Goal: Information Seeking & Learning: Check status

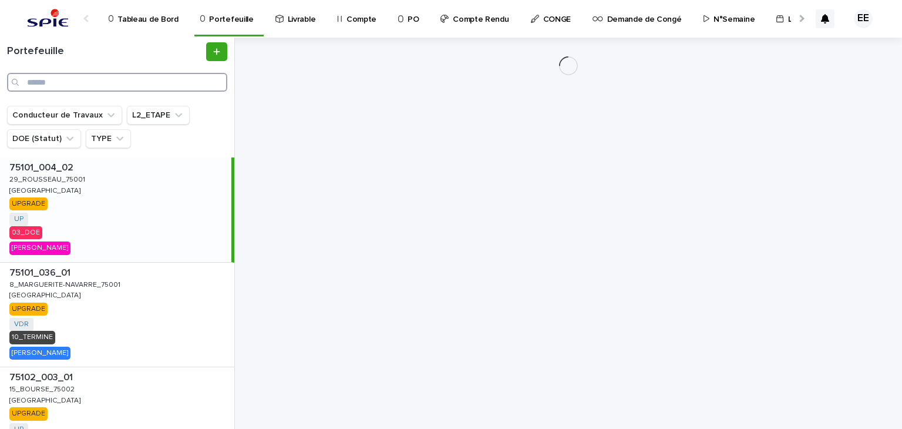
click at [156, 80] on input "Search" at bounding box center [117, 82] width 220 height 19
paste input "*******"
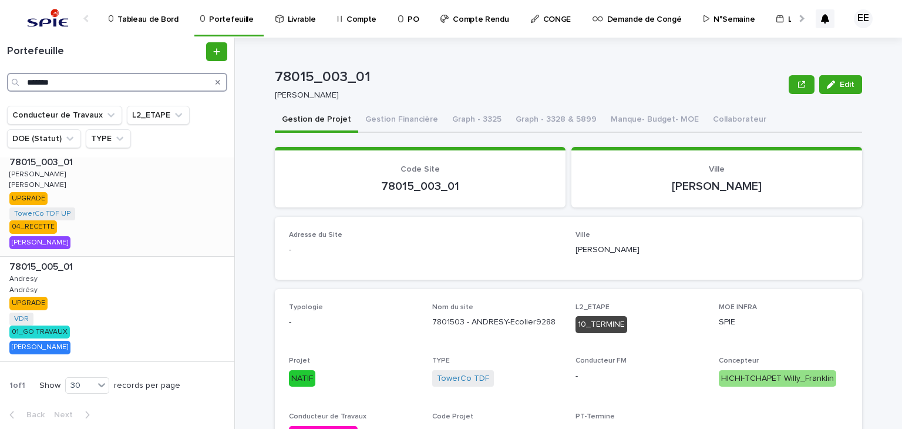
scroll to position [52, 0]
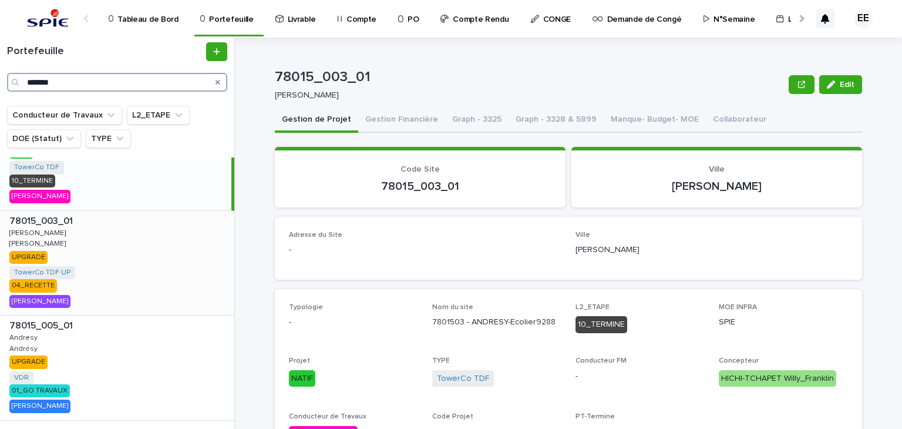
type input "*******"
click at [154, 268] on div "78015_003_01 78015_003_01 [PERSON_NAME] UPGRADE TowerCo TDF UP + 0 04_RECETTE […" at bounding box center [117, 263] width 234 height 105
click at [383, 120] on button "Gestion Financière" at bounding box center [401, 120] width 87 height 25
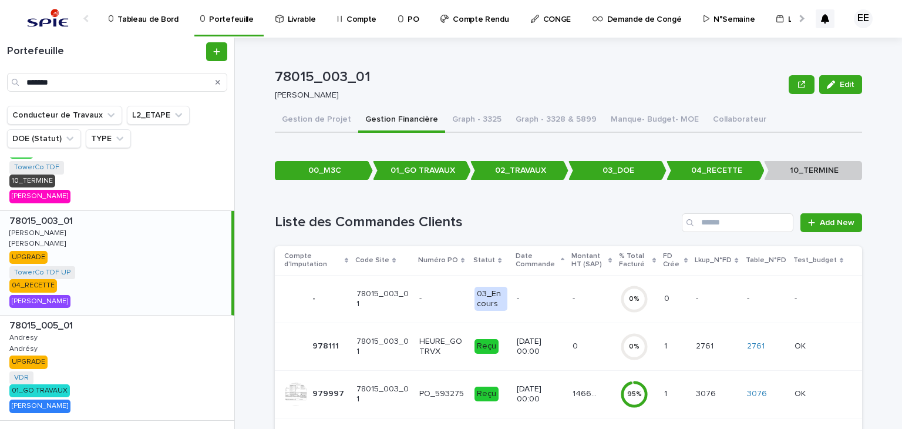
scroll to position [47, 0]
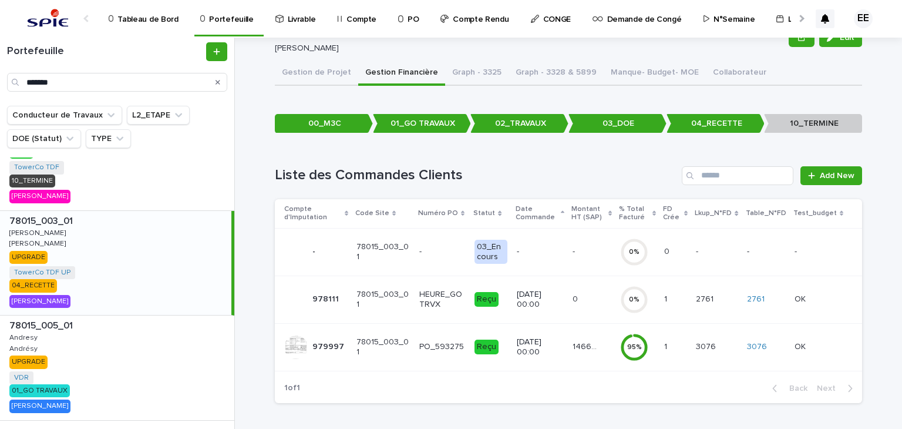
click at [566, 347] on td "[DATE] 00:00" at bounding box center [540, 347] width 56 height 48
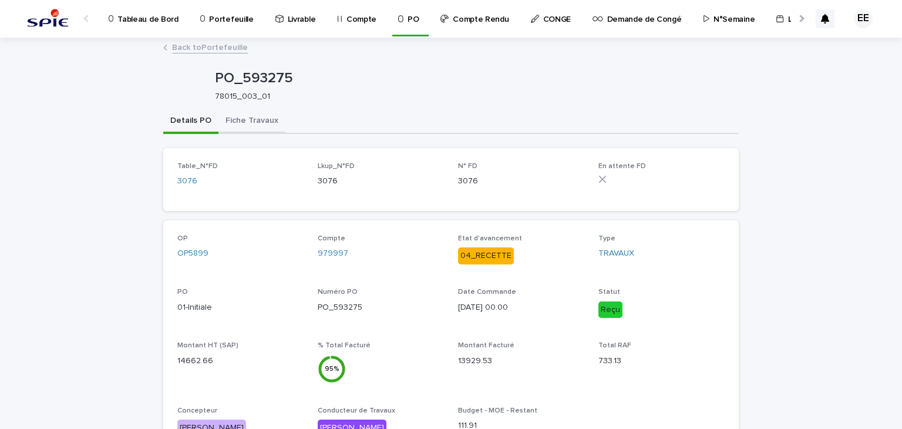
click at [249, 120] on button "Fiche Travaux" at bounding box center [251, 121] width 67 height 25
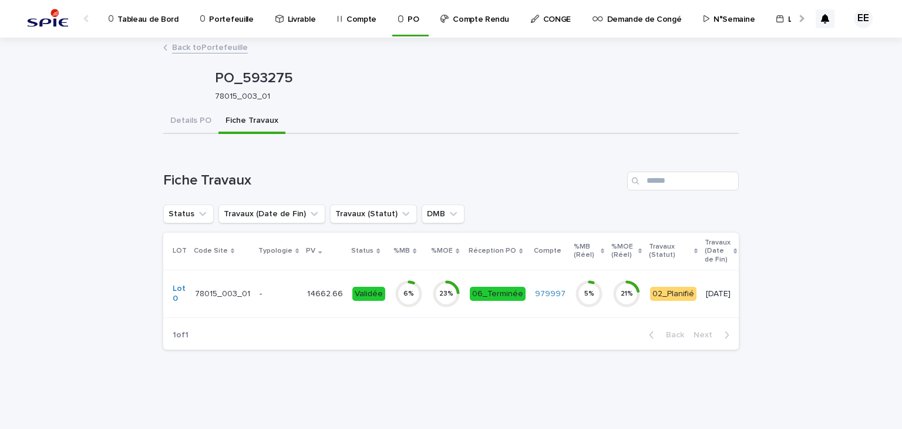
click at [307, 297] on p "14662.66" at bounding box center [326, 293] width 38 height 12
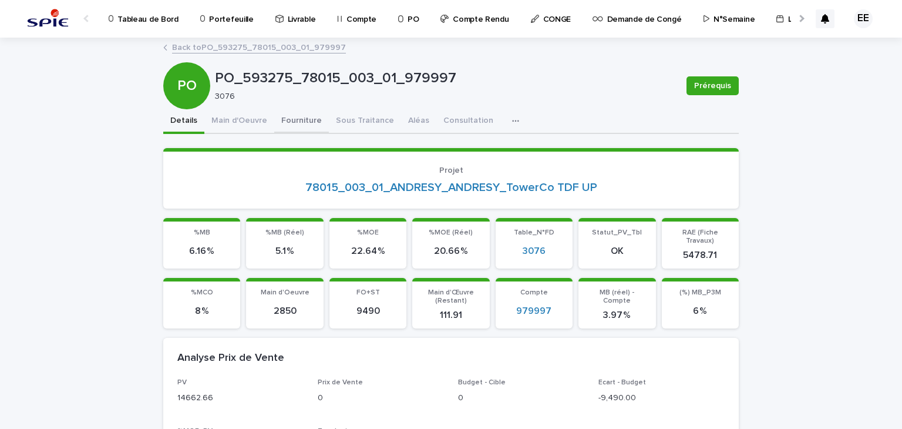
click at [274, 118] on button "Fourniture" at bounding box center [301, 121] width 55 height 25
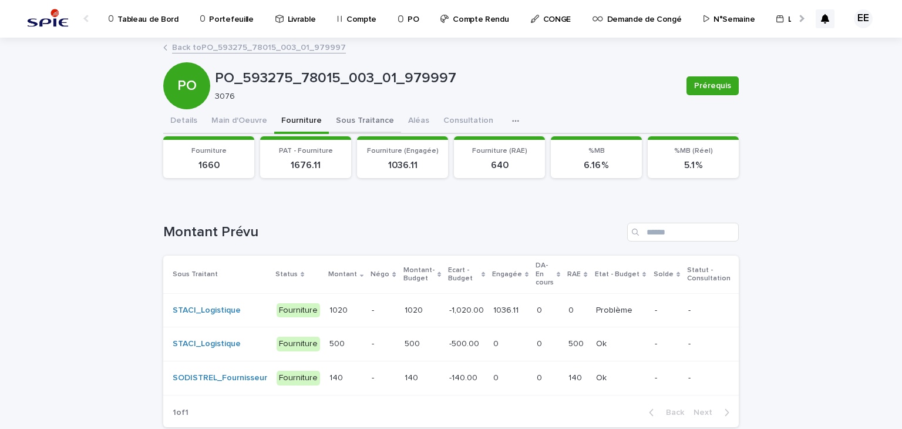
click at [350, 118] on button "Sous Traitance" at bounding box center [365, 121] width 72 height 25
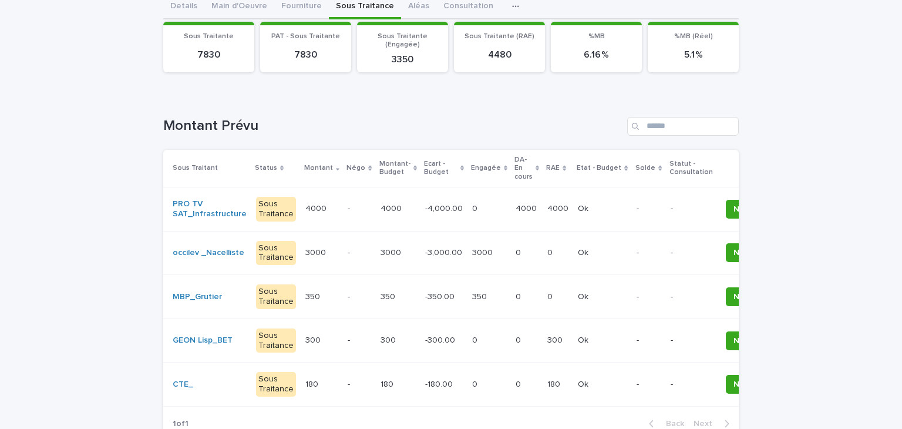
scroll to position [117, 0]
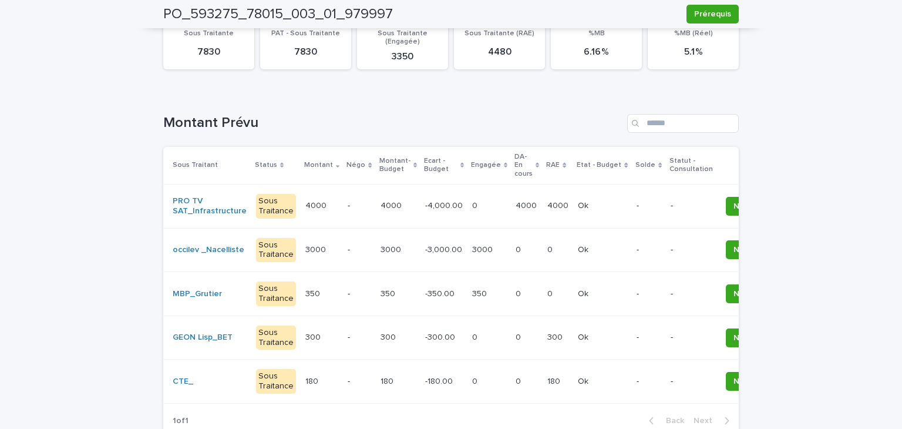
click at [511, 217] on td "4000 4000" at bounding box center [527, 206] width 32 height 44
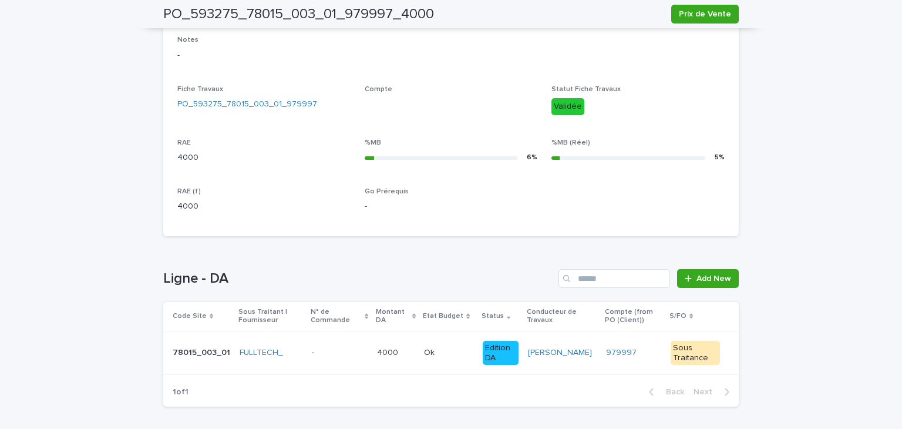
scroll to position [397, 0]
click at [430, 364] on td "Ok Ok" at bounding box center [448, 354] width 59 height 44
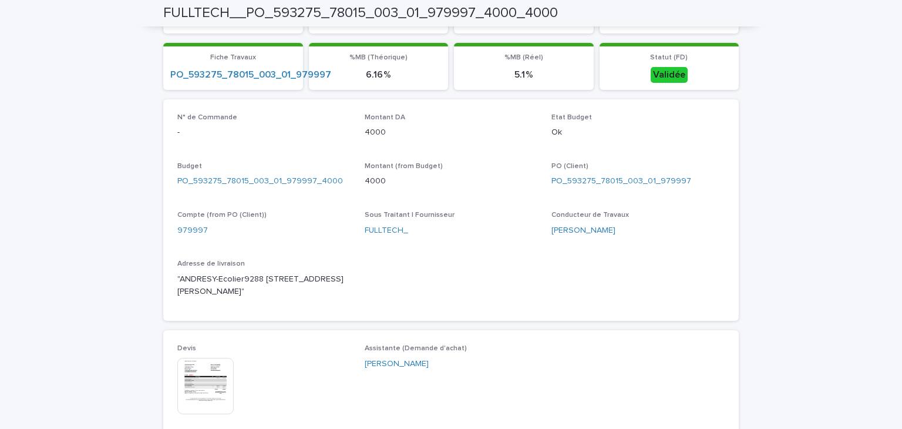
scroll to position [352, 0]
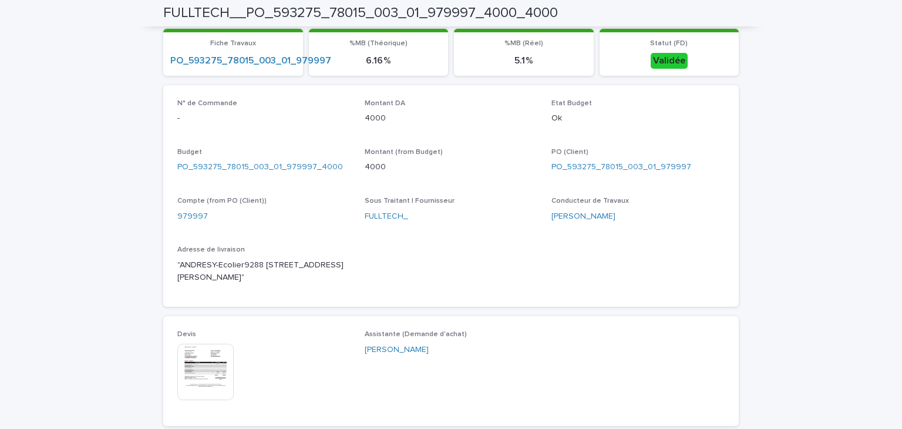
click at [205, 368] on img at bounding box center [205, 372] width 56 height 56
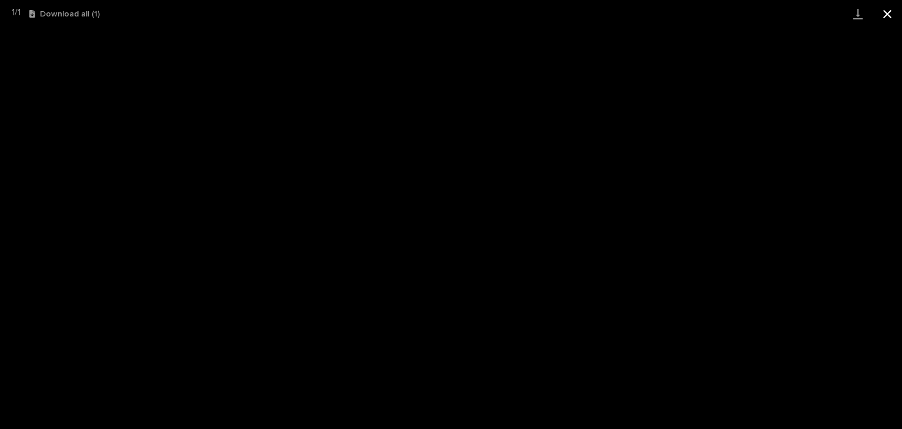
click at [883, 15] on button "Close gallery" at bounding box center [887, 14] width 29 height 28
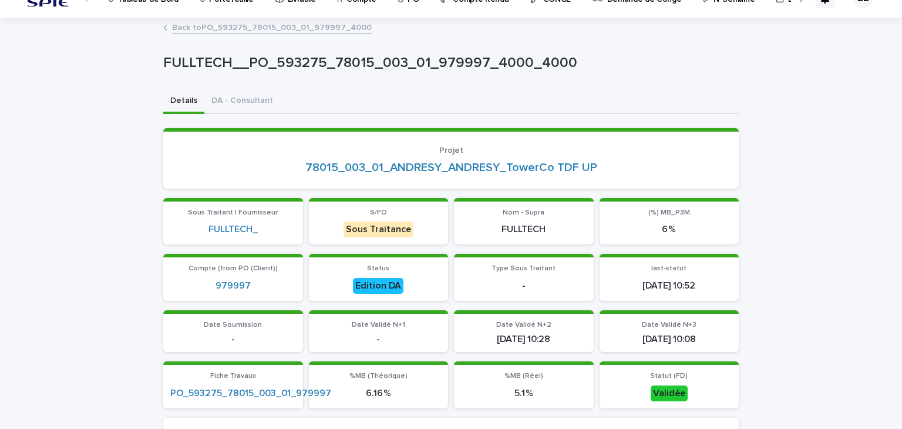
scroll to position [0, 0]
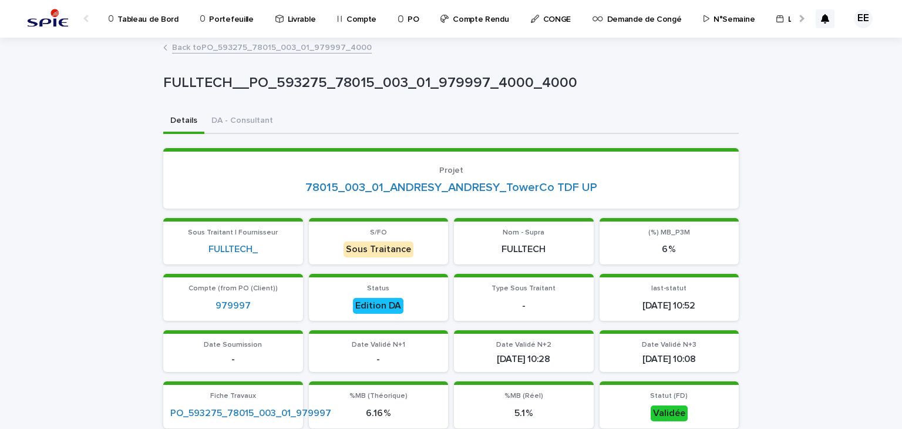
click at [456, 19] on p "Compte Rendu" at bounding box center [481, 12] width 56 height 25
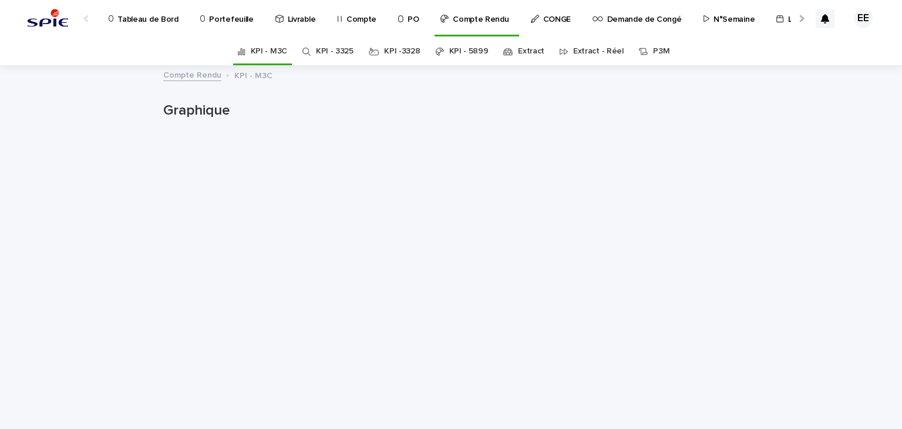
click at [334, 52] on link "KPI - 3325" at bounding box center [335, 52] width 38 height 28
click at [235, 19] on p "Portefeuille" at bounding box center [231, 12] width 44 height 25
